Goal: Task Accomplishment & Management: Manage account settings

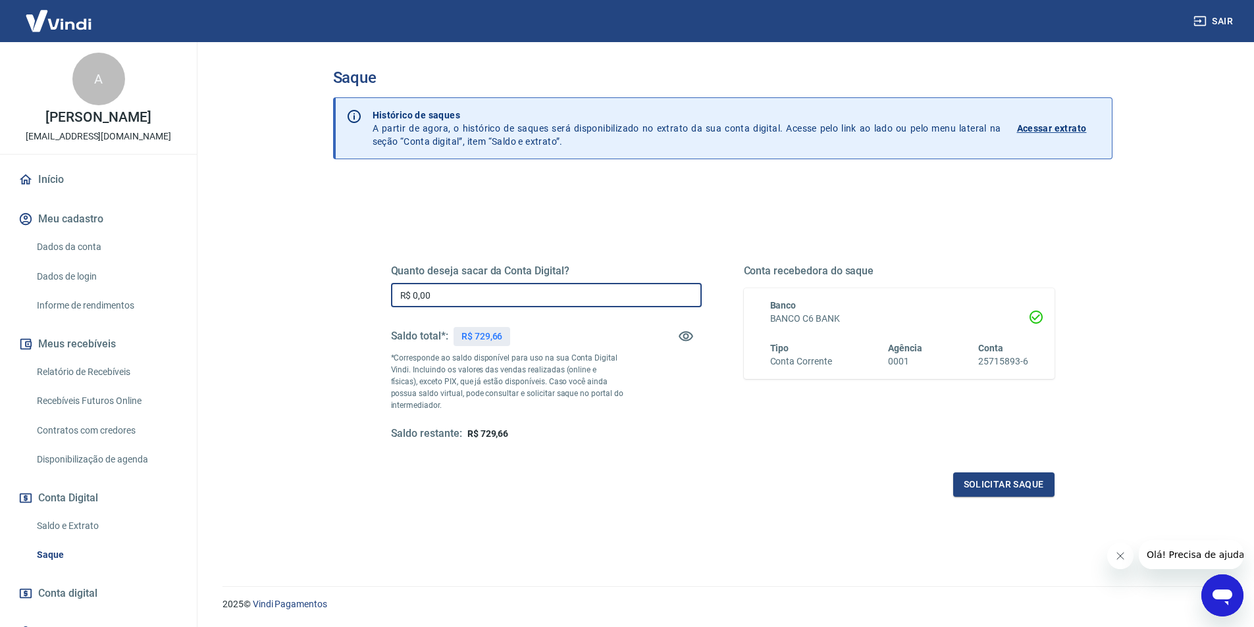
click at [528, 294] on input "R$ 0,00" at bounding box center [546, 295] width 311 height 24
type input "R$ 729,66"
click at [1021, 486] on button "Solicitar saque" at bounding box center [1003, 485] width 101 height 24
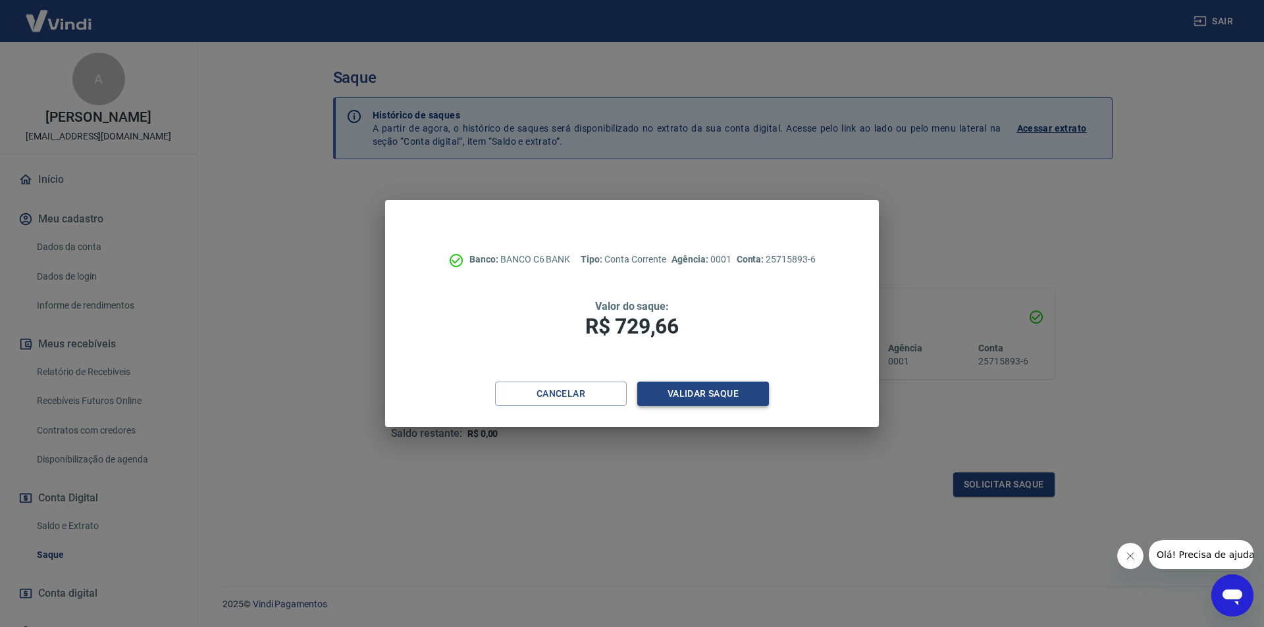
click at [714, 396] on button "Validar saque" at bounding box center [703, 394] width 132 height 24
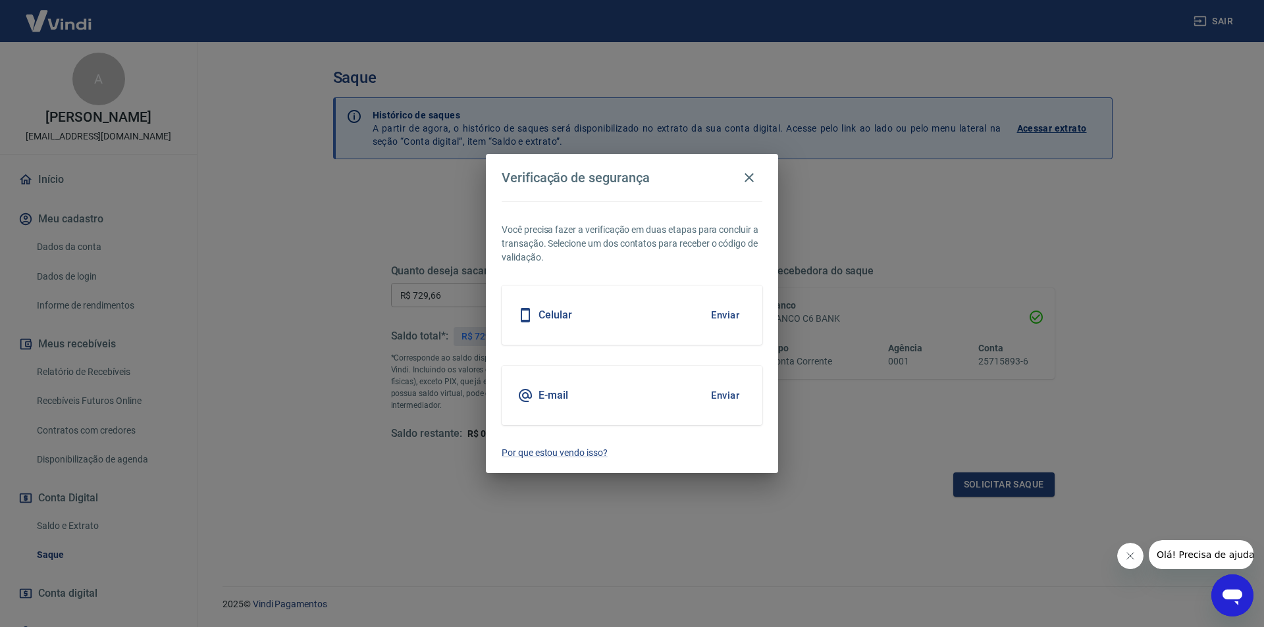
click at [625, 319] on div "Celular Enviar" at bounding box center [632, 315] width 261 height 59
click at [729, 317] on button "Enviar" at bounding box center [725, 315] width 43 height 28
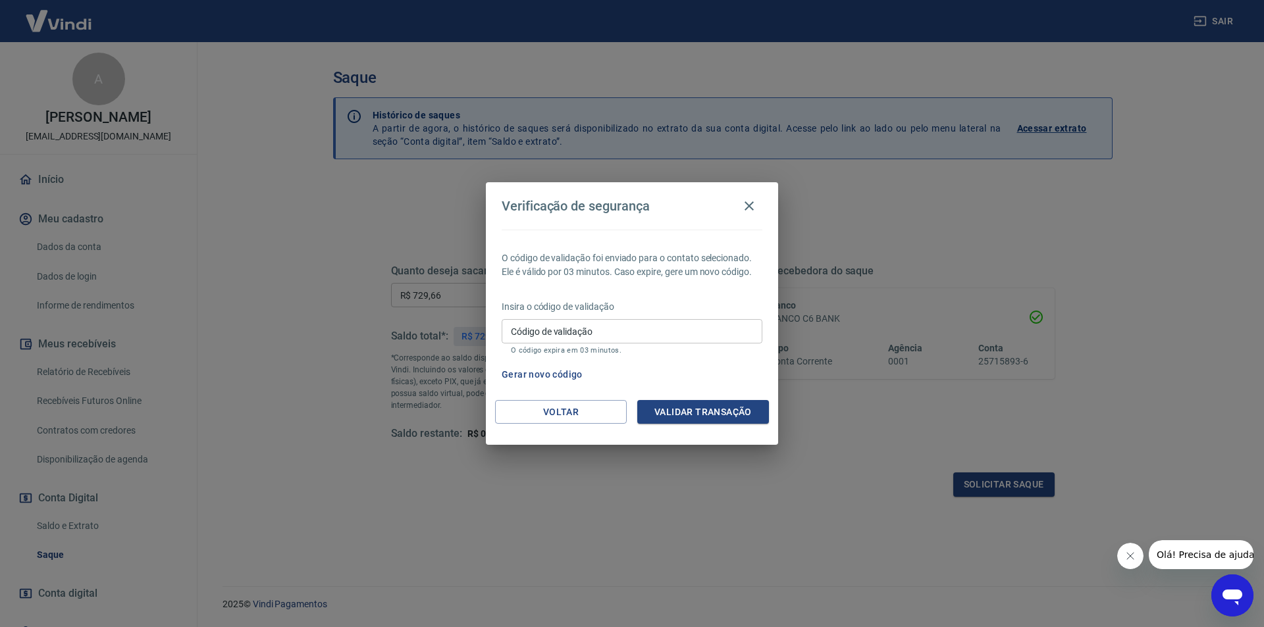
click at [611, 334] on input "Código de validação" at bounding box center [632, 331] width 261 height 24
type input "534771"
click at [705, 417] on button "Validar transação" at bounding box center [703, 412] width 132 height 24
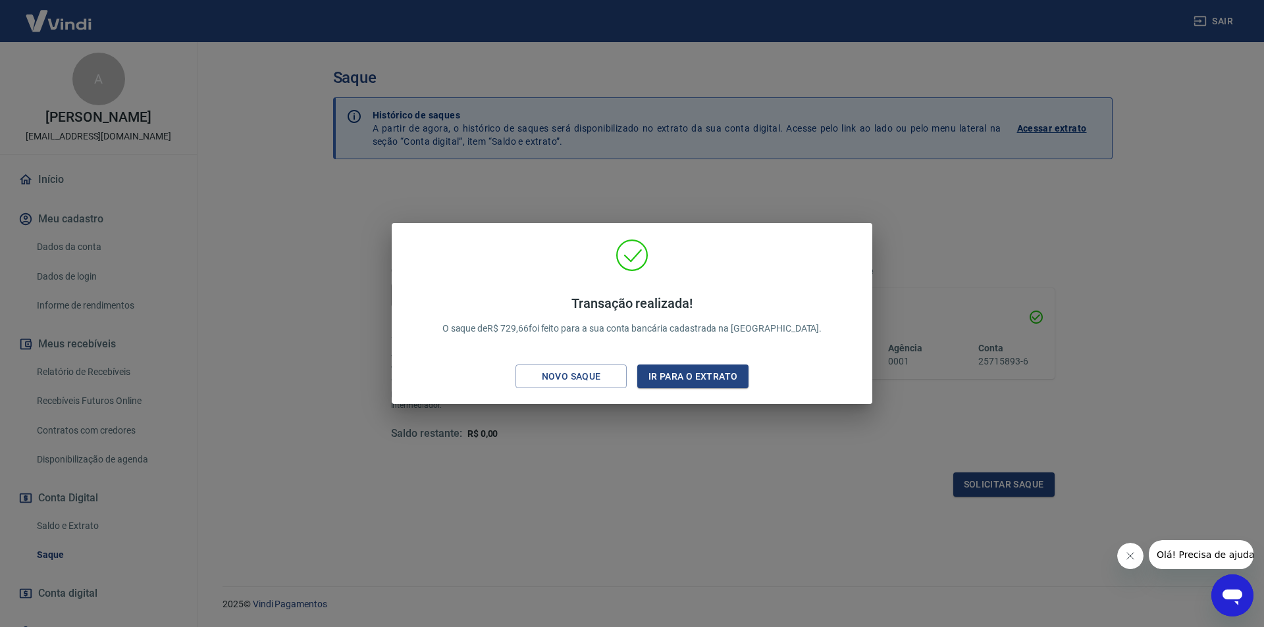
click at [487, 180] on div "Transação realizada! O saque de R$ 729,66 foi feito para a sua conta bancária c…" at bounding box center [632, 313] width 1264 height 627
